Goal: Information Seeking & Learning: Compare options

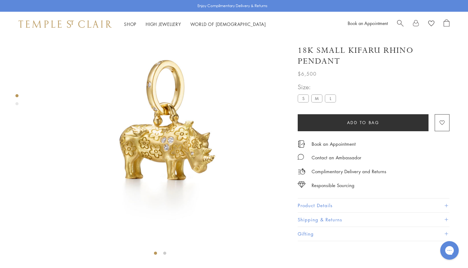
click at [398, 23] on span "Search" at bounding box center [400, 22] width 6 height 6
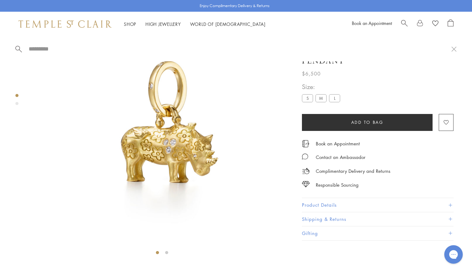
click at [403, 21] on span "Search" at bounding box center [405, 22] width 6 height 6
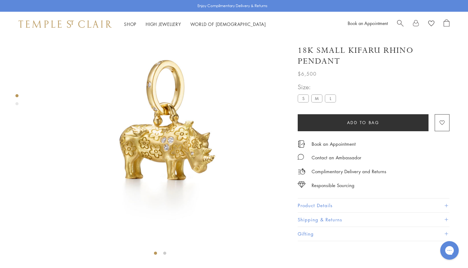
click at [402, 21] on span "Search" at bounding box center [400, 22] width 6 height 6
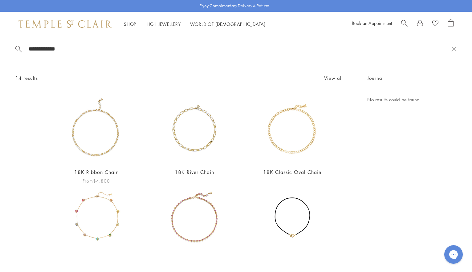
type input "**********"
click at [91, 146] on img at bounding box center [96, 129] width 67 height 67
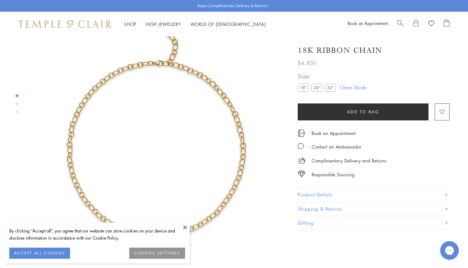
scroll to position [36, 0]
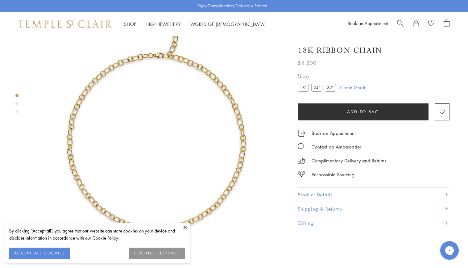
click at [184, 226] on button at bounding box center [184, 226] width 9 height 9
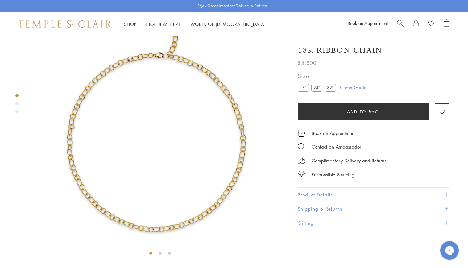
click at [363, 196] on button "Product Details" at bounding box center [374, 195] width 152 height 14
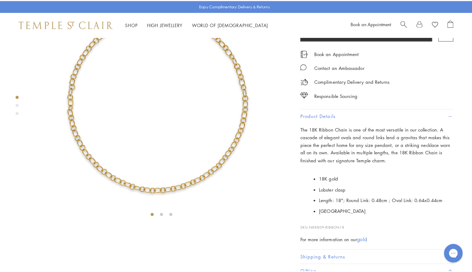
scroll to position [89, 0]
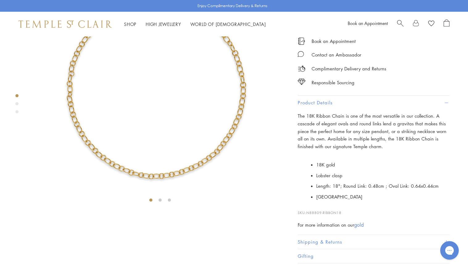
click at [398, 23] on span "Search" at bounding box center [400, 22] width 6 height 6
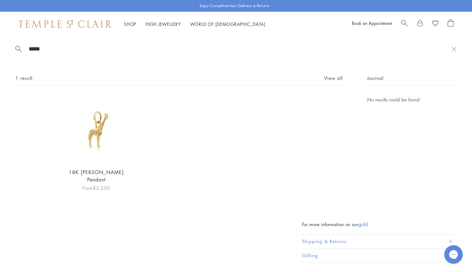
type input "*****"
click at [95, 133] on img at bounding box center [96, 129] width 67 height 67
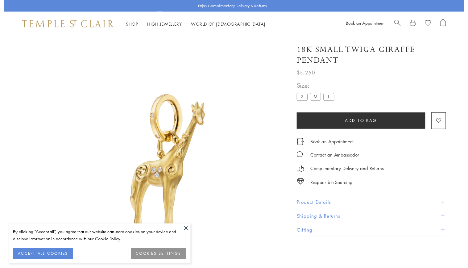
scroll to position [0, 0]
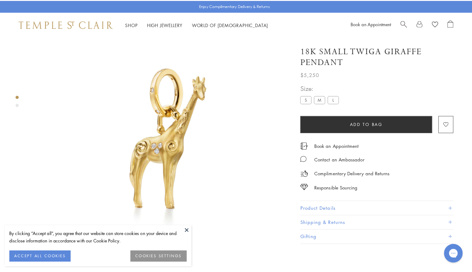
scroll to position [36, 0]
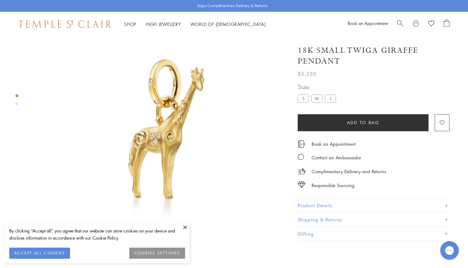
click at [400, 23] on span "Search" at bounding box center [400, 22] width 6 height 6
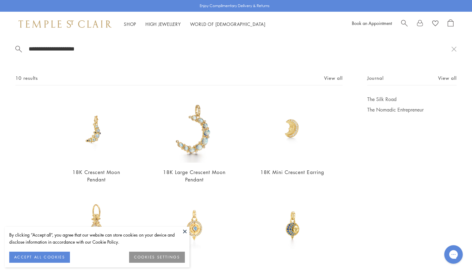
type input "**********"
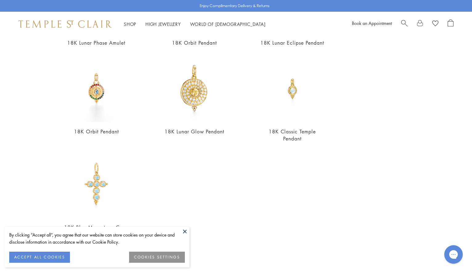
scroll to position [0, 0]
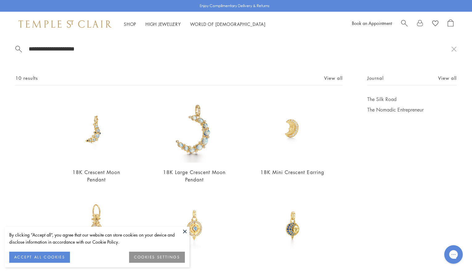
click at [184, 230] on button at bounding box center [184, 231] width 9 height 9
